Goal: Task Accomplishment & Management: Manage account settings

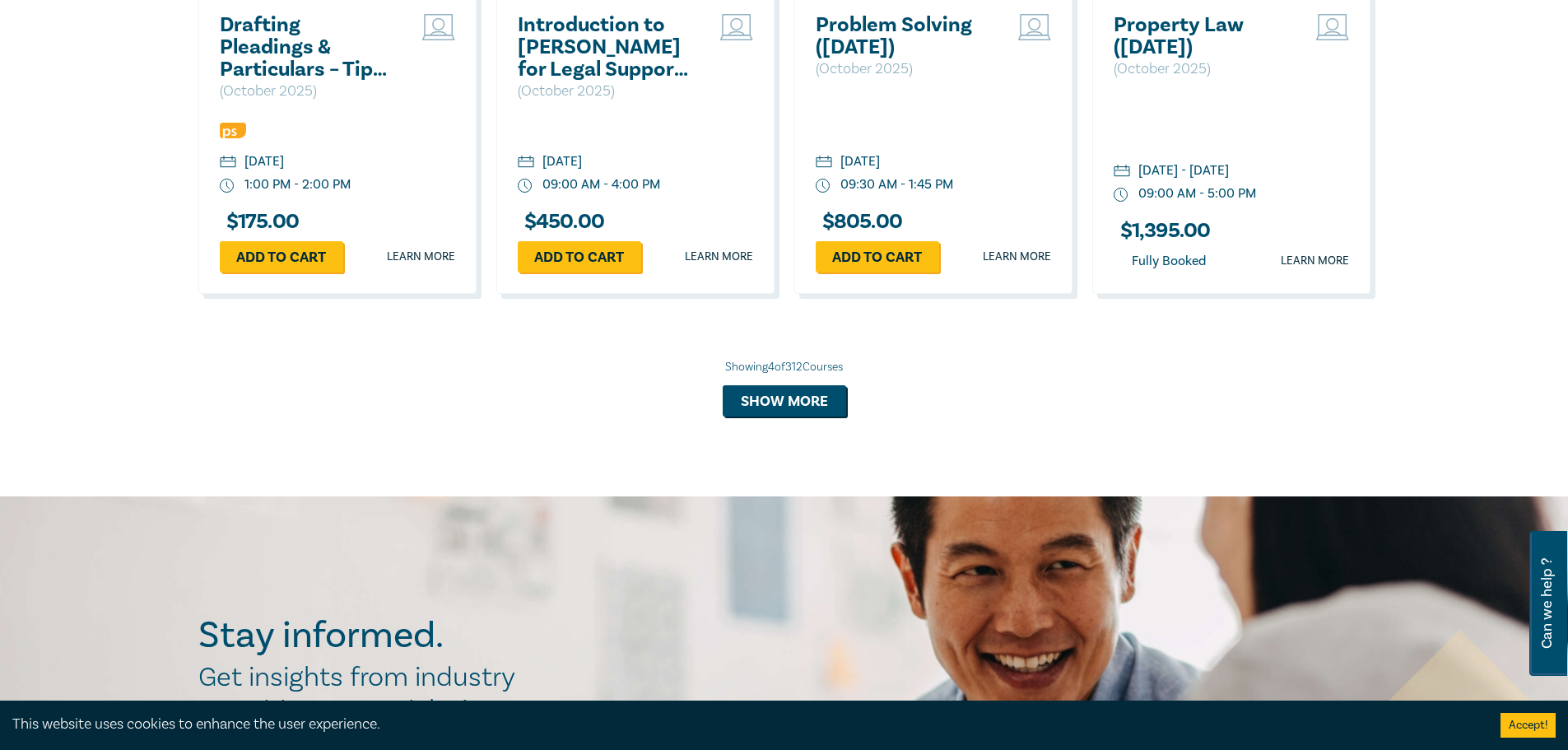
scroll to position [1647, 0]
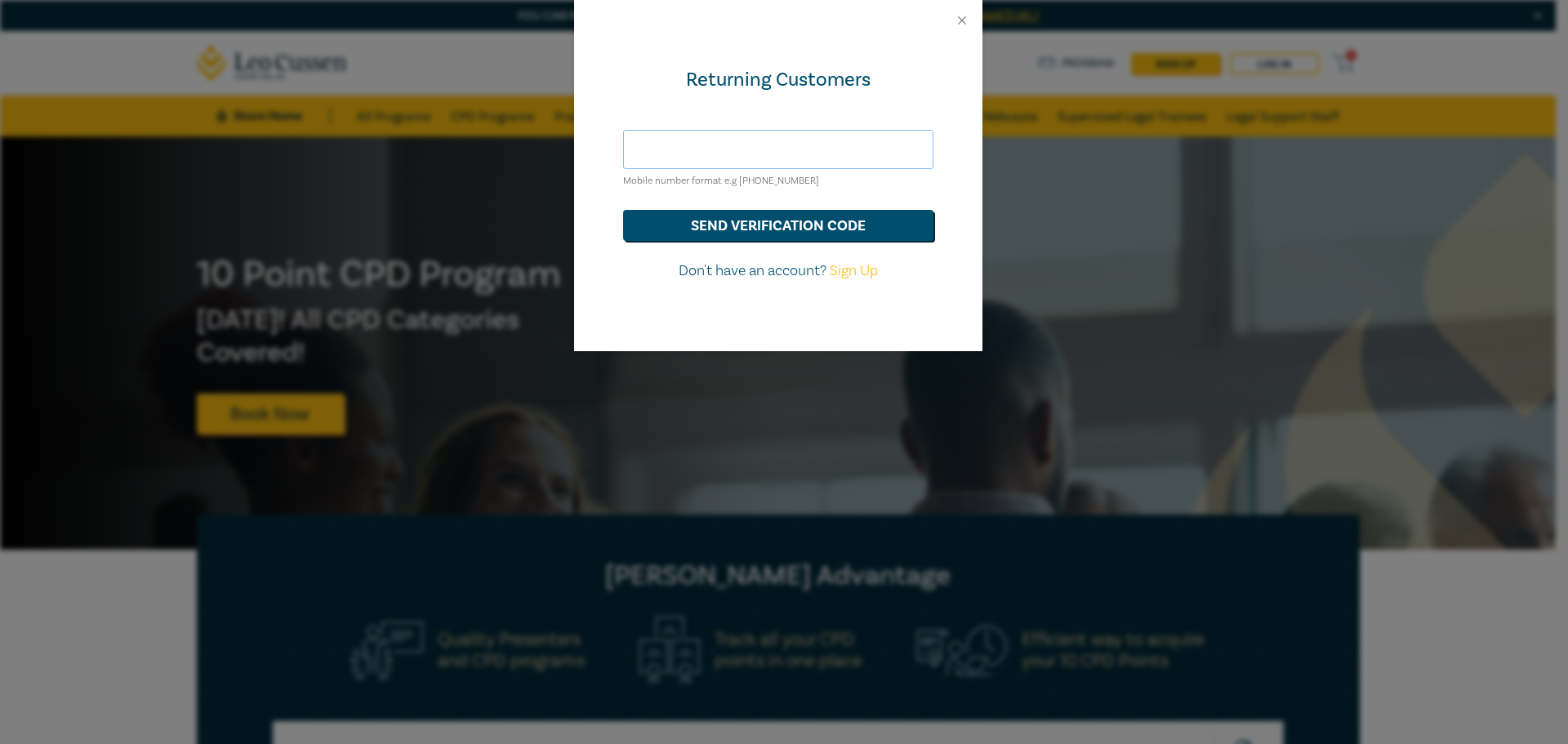
click at [780, 156] on input "text" at bounding box center [778, 150] width 310 height 40
type input "[PERSON_NAME][EMAIL_ADDRESS][DOMAIN_NAME]"
click at [793, 229] on button "send verification code" at bounding box center [778, 225] width 310 height 31
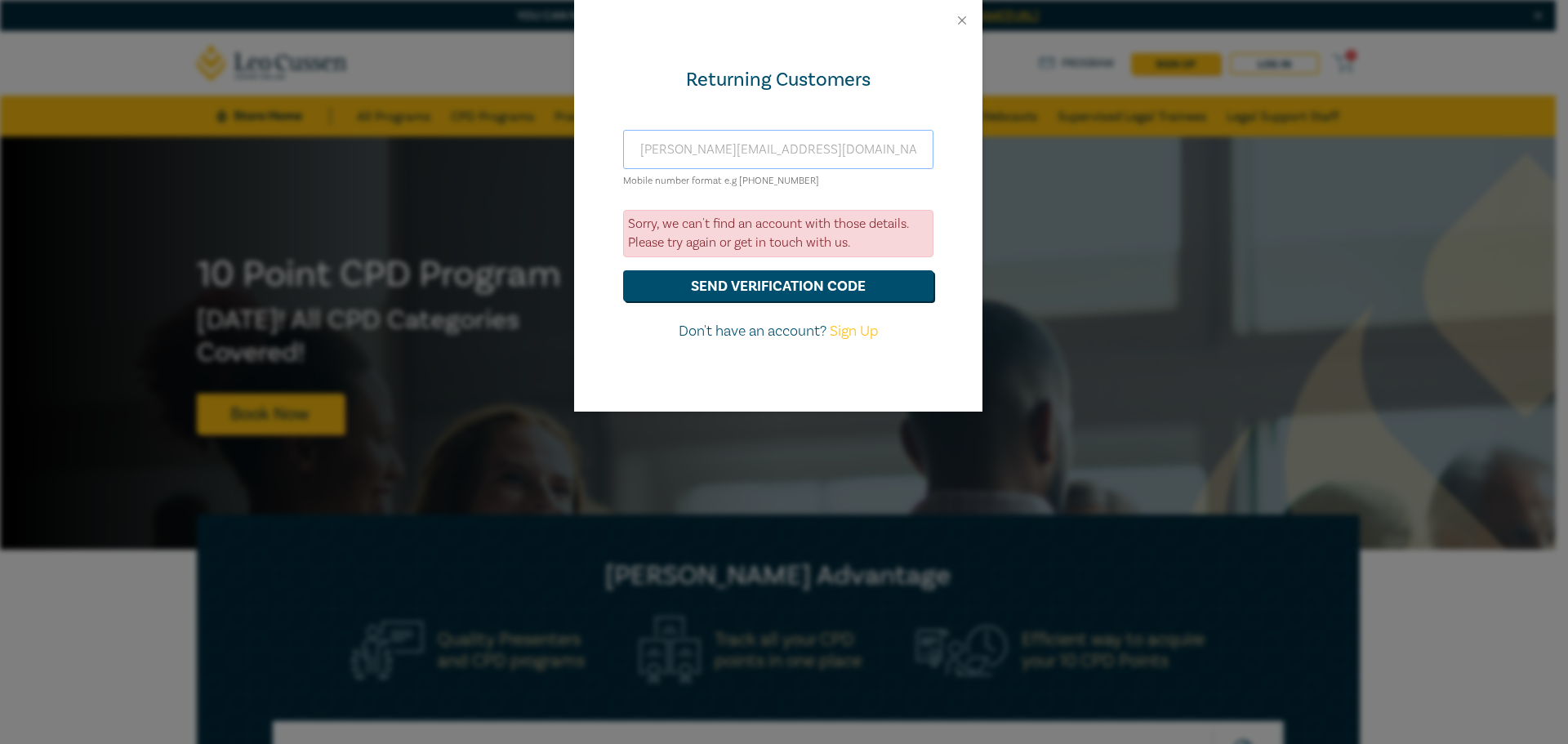
drag, startPoint x: 905, startPoint y: 149, endPoint x: 615, endPoint y: 150, distance: 290.0
click at [615, 150] on div "Returning Customers [PERSON_NAME][EMAIL_ADDRESS][DOMAIN_NAME] Mobile number for…" at bounding box center [778, 225] width 408 height 371
click at [603, 358] on div "Returning Customers [PERSON_NAME][EMAIL_ADDRESS][DOMAIN_NAME] Mobile number for…" at bounding box center [778, 225] width 408 height 371
